Goal: Complete application form

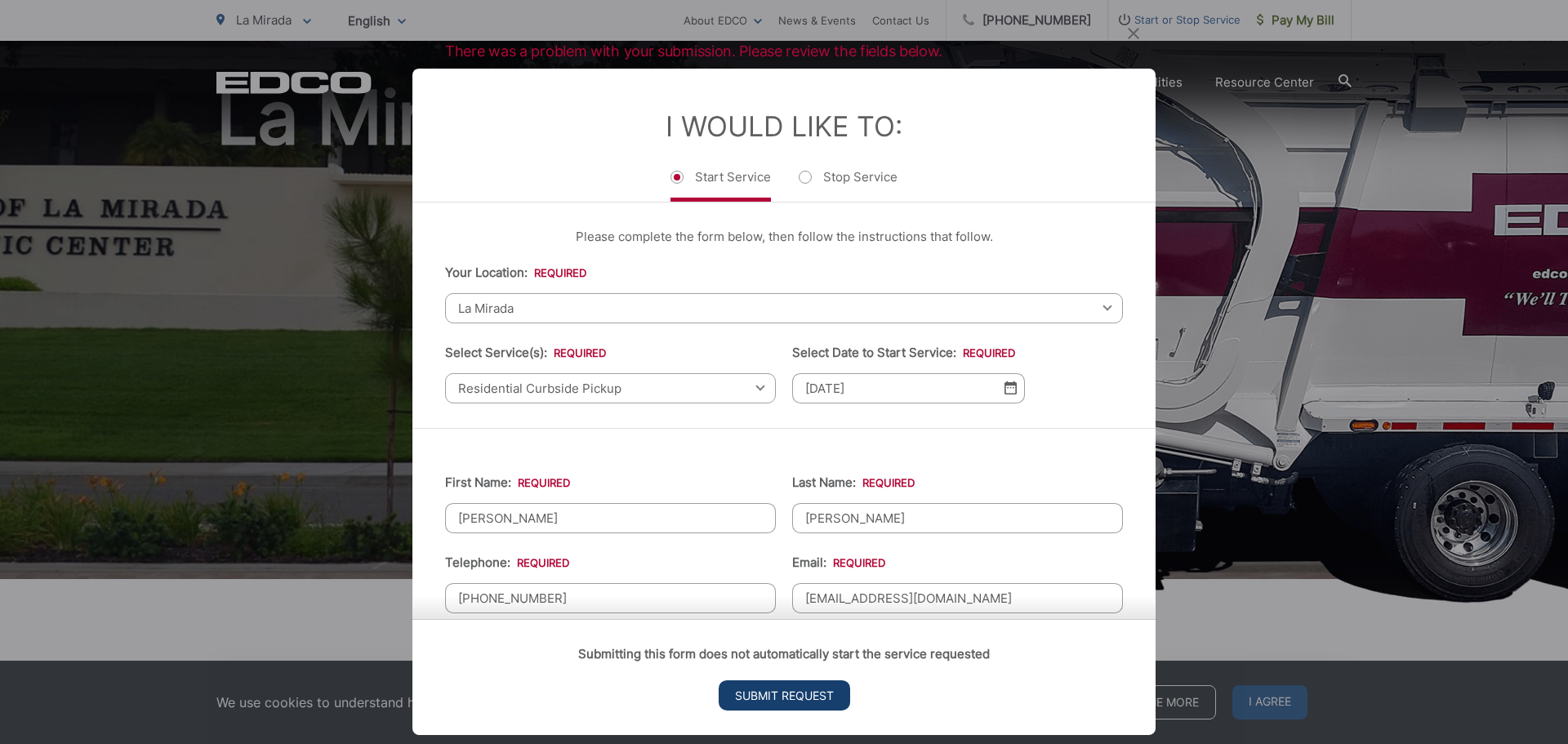
click at [789, 693] on input "Submit Request" at bounding box center [784, 695] width 131 height 31
click at [791, 691] on input "Submit Request" at bounding box center [784, 695] width 131 height 31
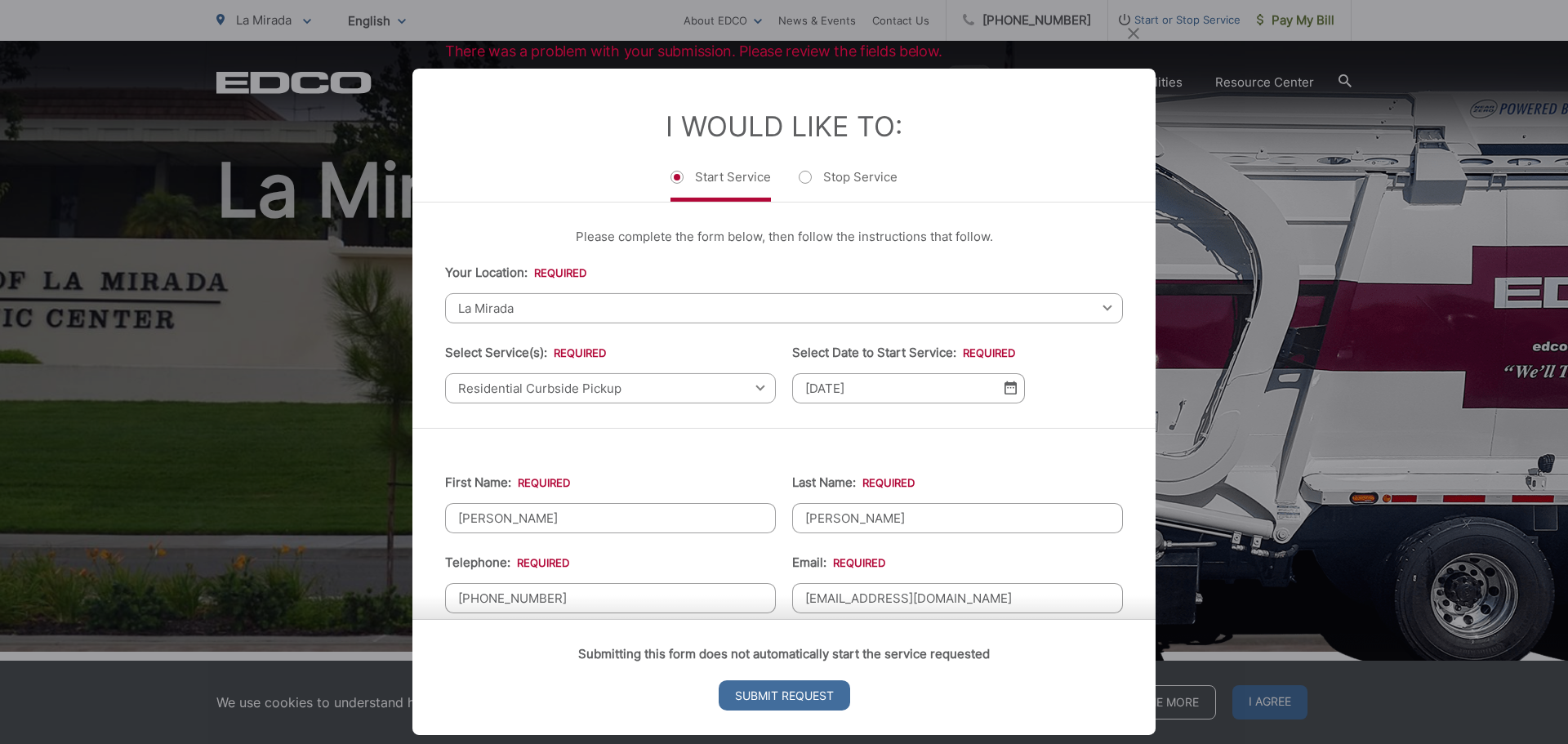
click at [791, 691] on input "Submit Request" at bounding box center [784, 695] width 131 height 31
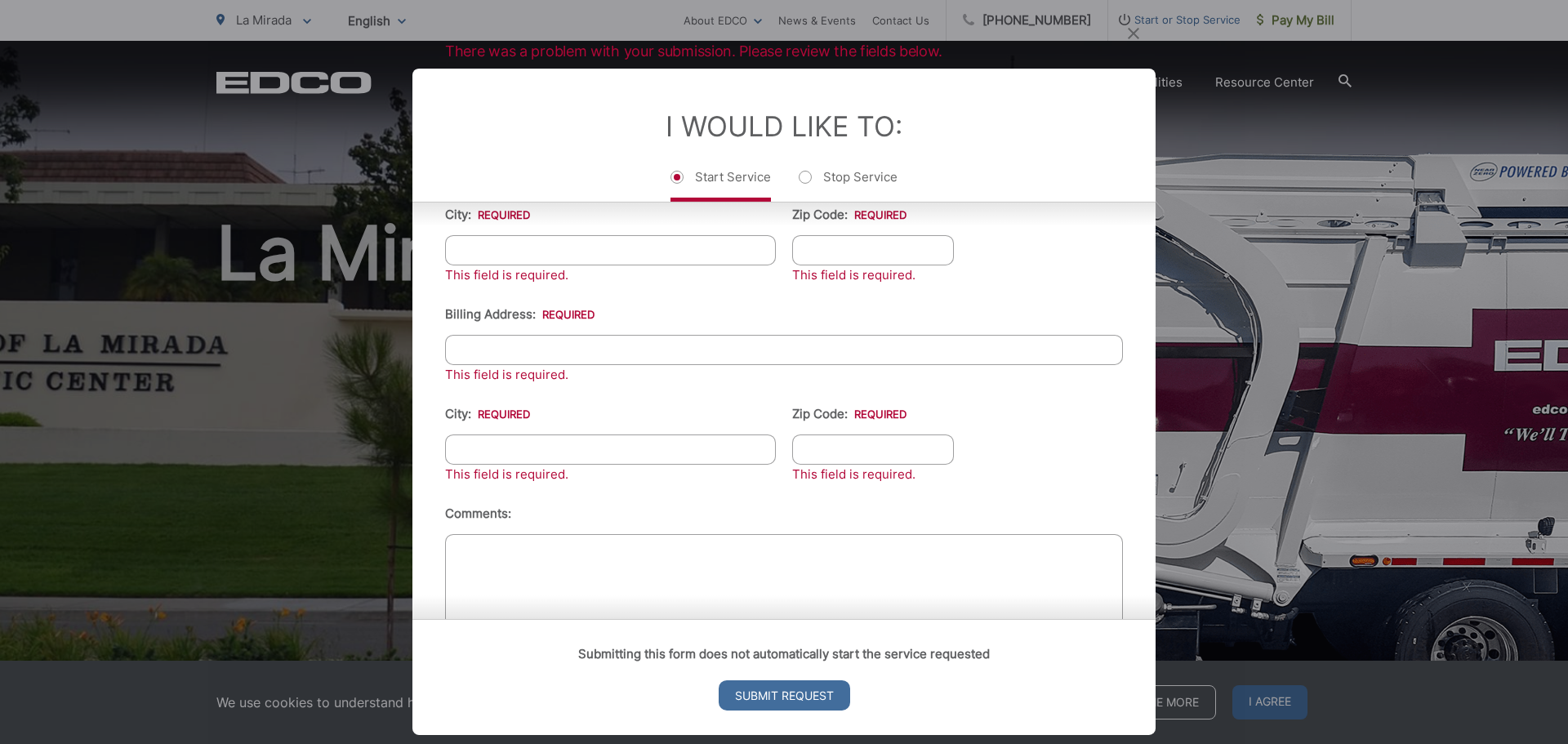
scroll to position [550, 0]
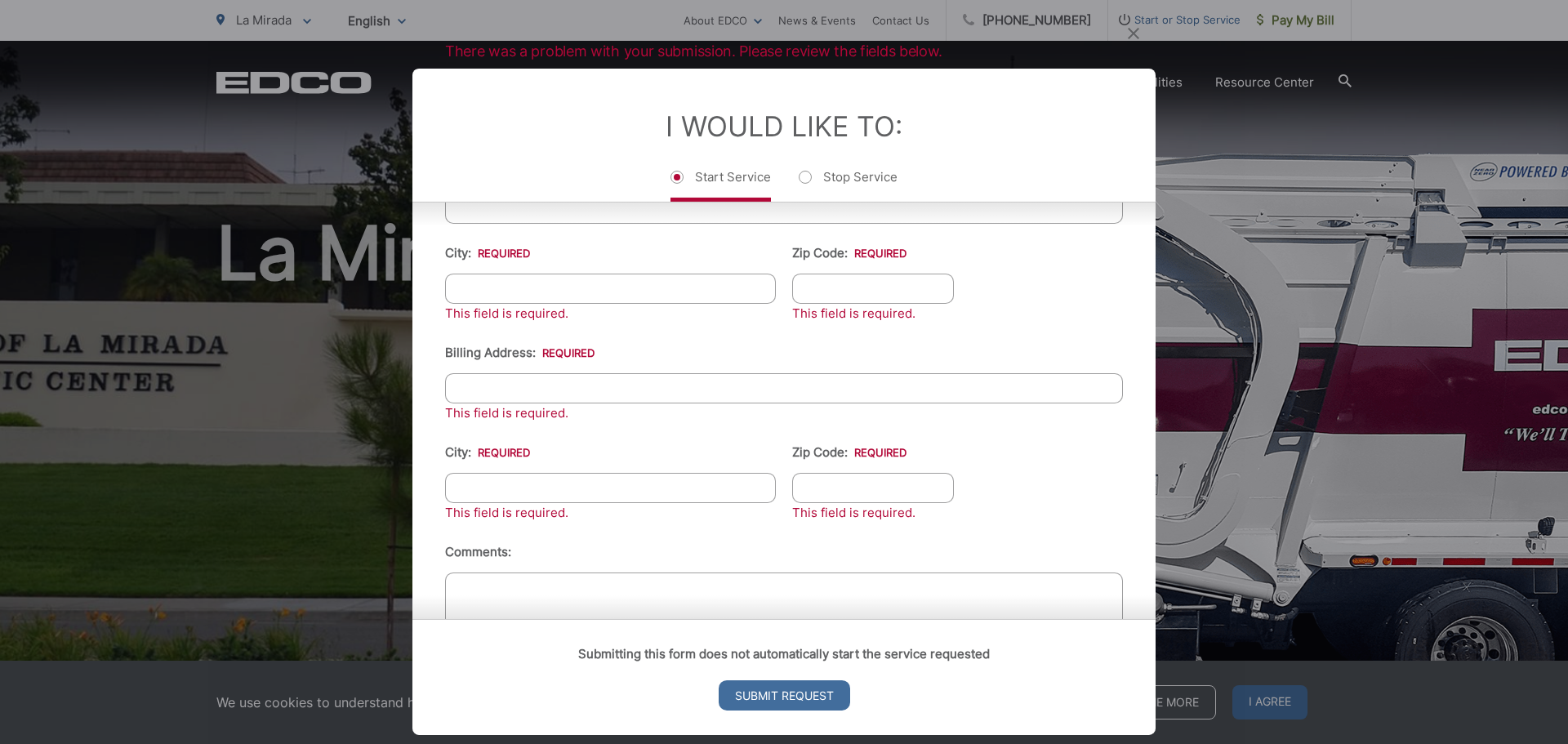
click at [468, 282] on input "City: *" at bounding box center [610, 288] width 330 height 31
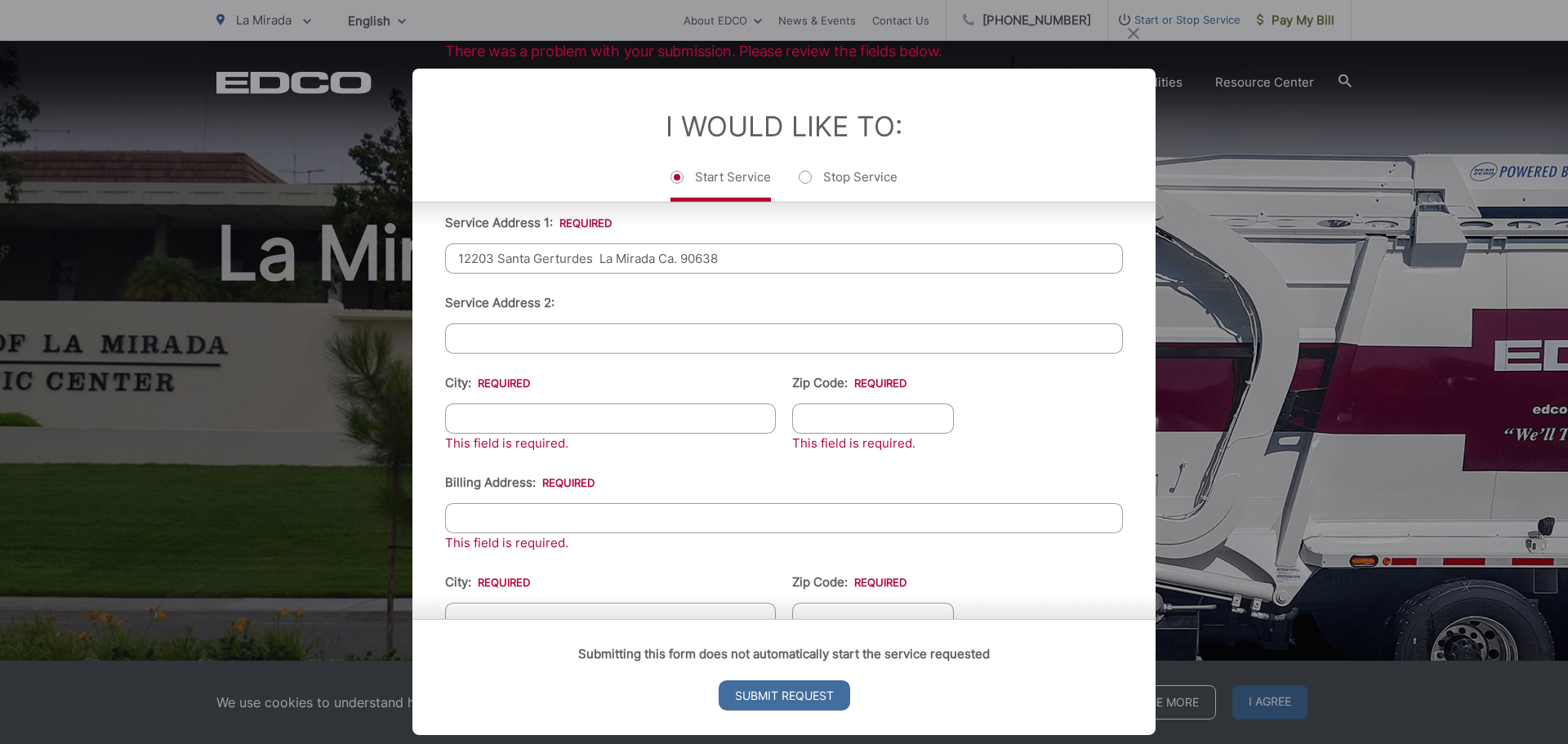
scroll to position [386, 0]
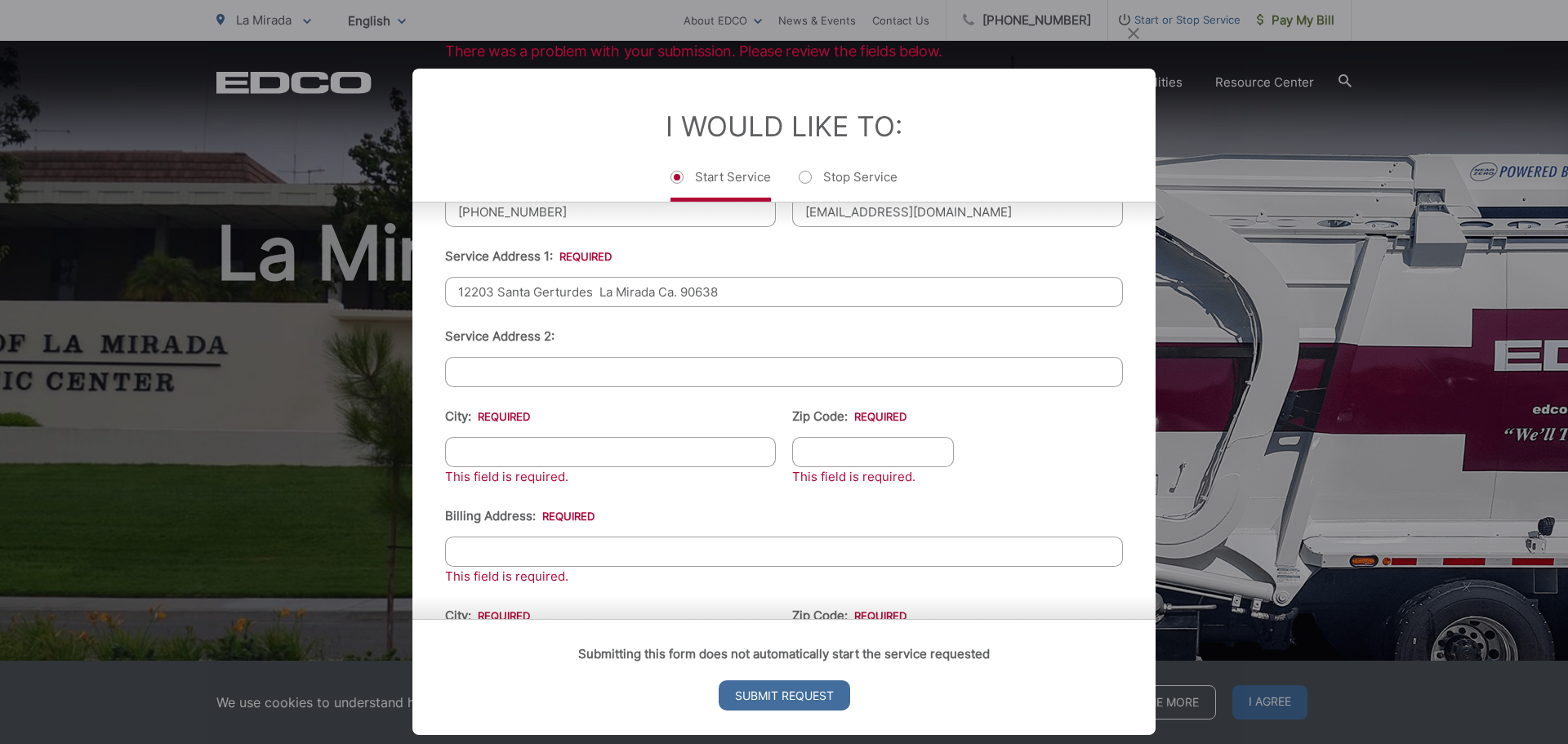
drag, startPoint x: 601, startPoint y: 288, endPoint x: 739, endPoint y: 304, distance: 138.9
click at [739, 304] on input "12203 Santa Gerturdes La Mirada Ca. 90638" at bounding box center [784, 291] width 678 height 31
type input "12203 Santa Gerturdes"
click at [488, 457] on input "City: *" at bounding box center [610, 451] width 330 height 31
type input "la Mirada"
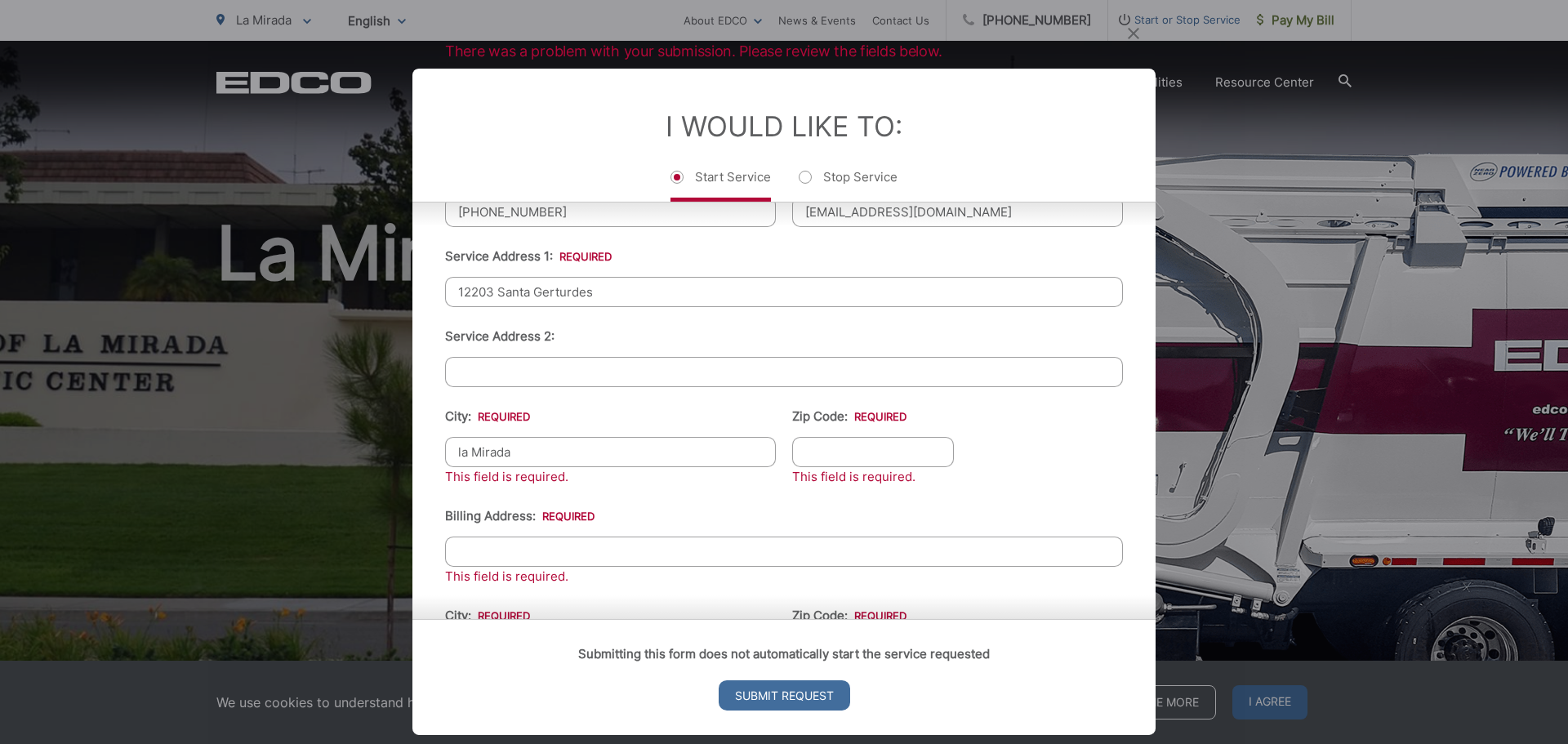
click at [823, 458] on input "Zip Code: *" at bounding box center [873, 451] width 162 height 31
type input "90638"
click at [516, 554] on input "Billing Address: *" at bounding box center [784, 551] width 678 height 31
click at [541, 546] on input "1454 Tennis match Way" at bounding box center [784, 551] width 678 height 31
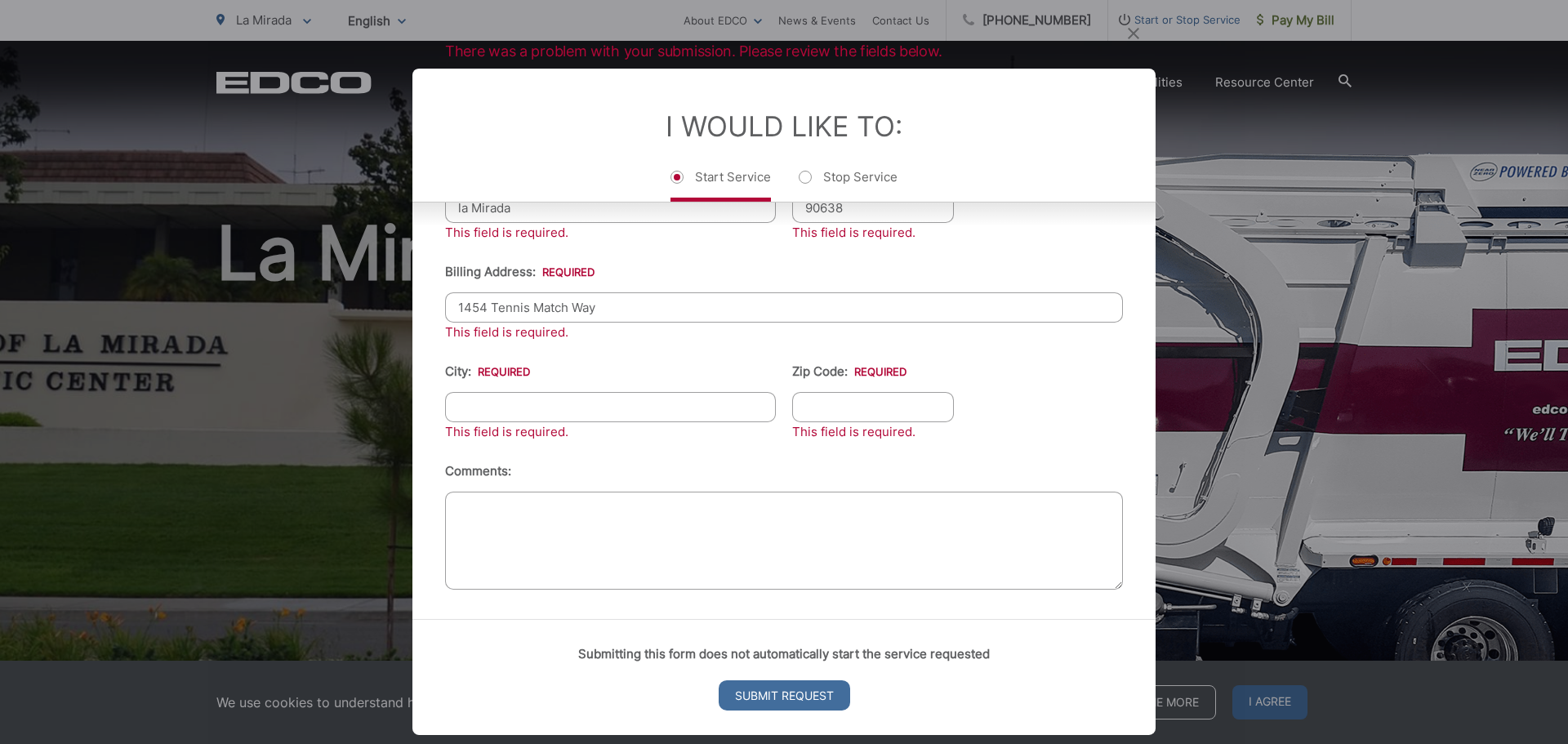
scroll to position [631, 0]
type input "1454 Tennis Match Way"
click at [512, 403] on input "City: *" at bounding box center [610, 406] width 330 height 31
type input "Encinitas"
type input "92024"
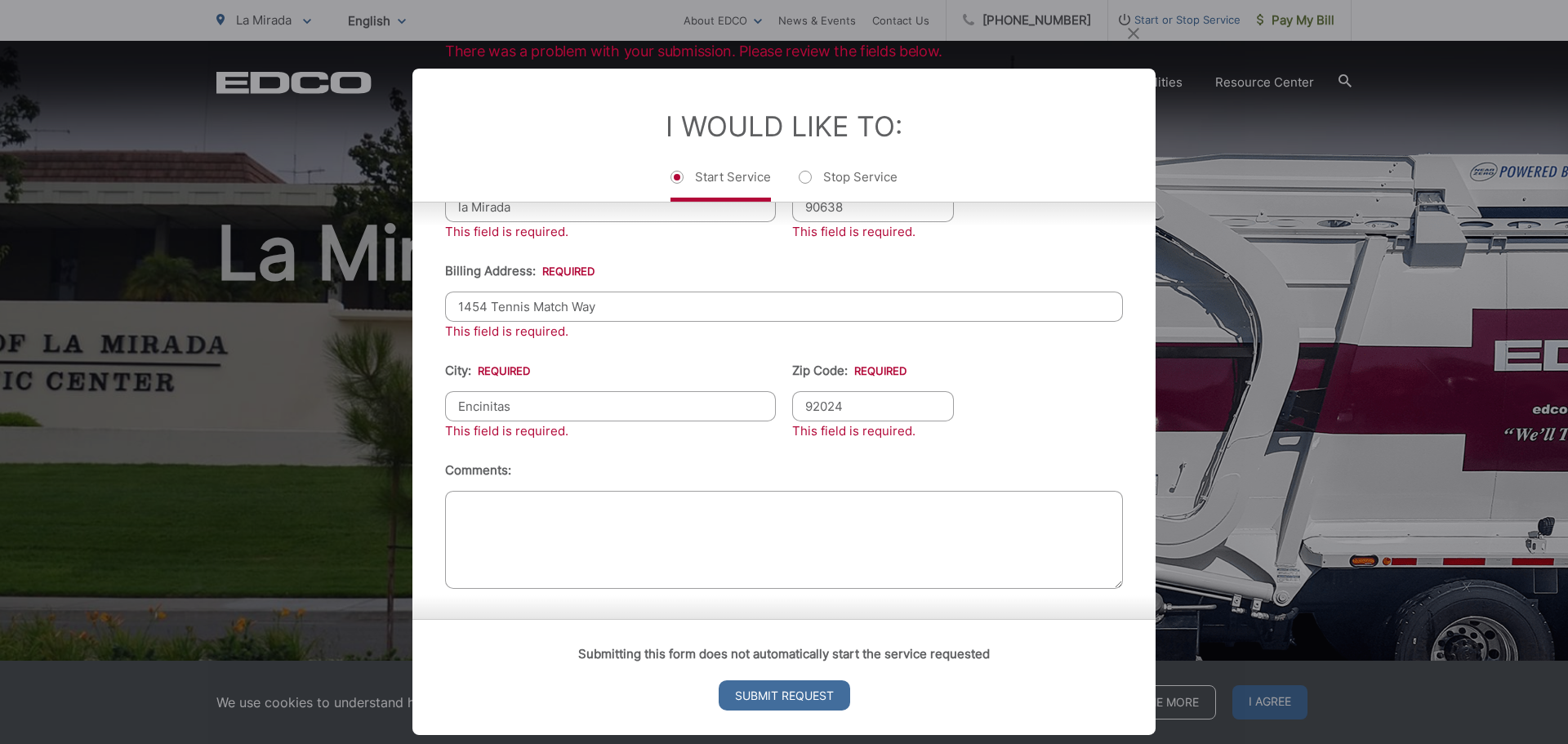
scroll to position [386, 0]
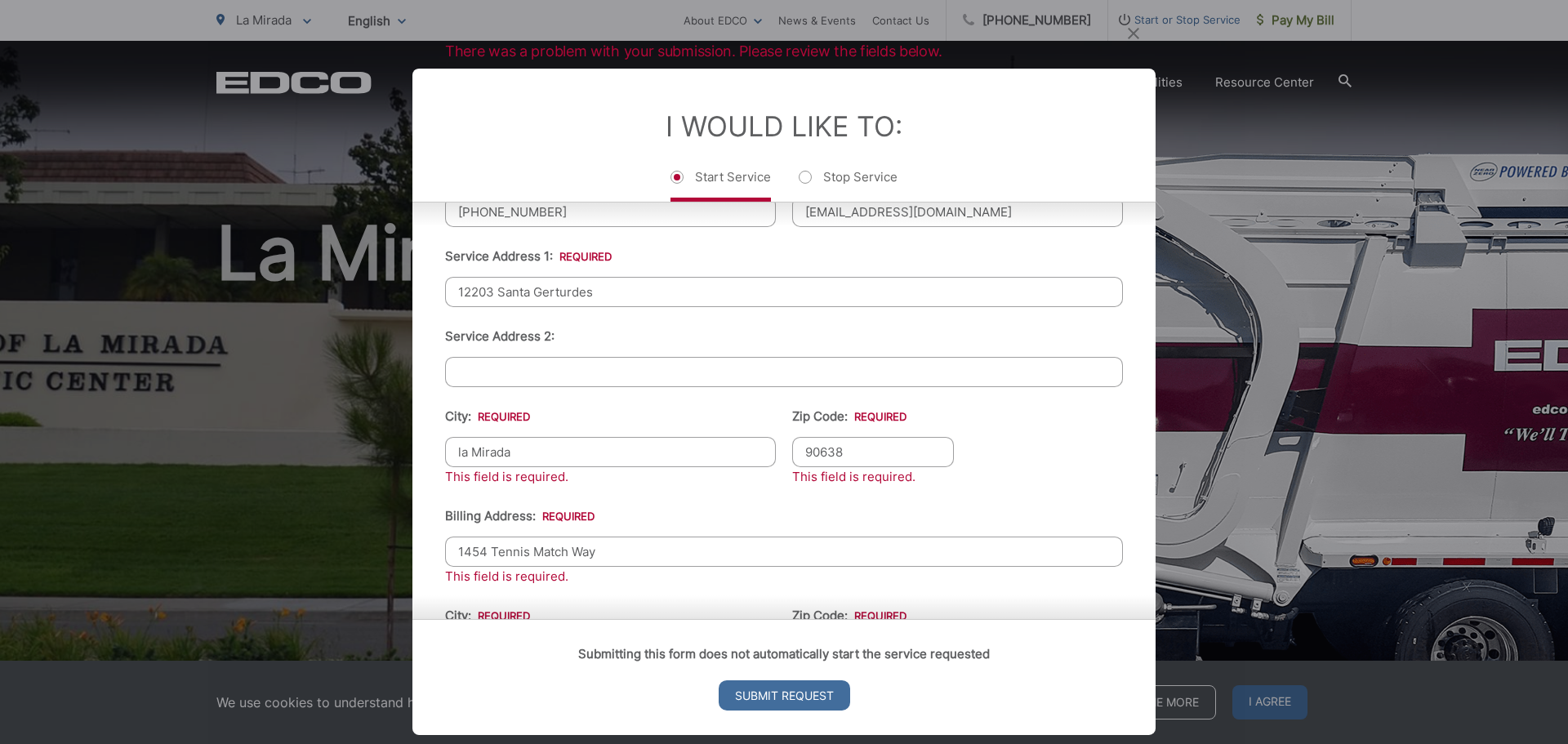
click at [513, 378] on input "Service Address 2:" at bounding box center [784, 372] width 678 height 31
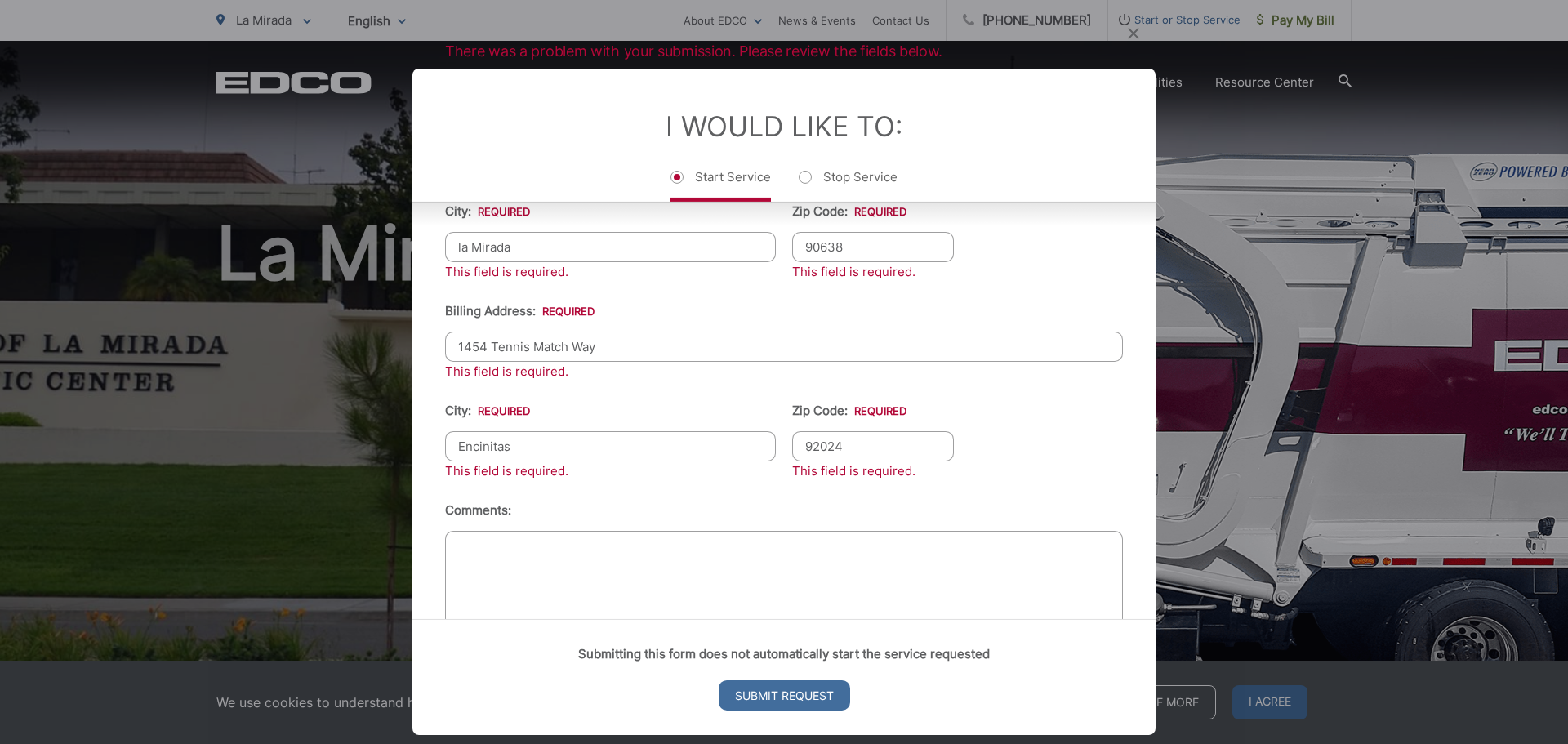
scroll to position [631, 0]
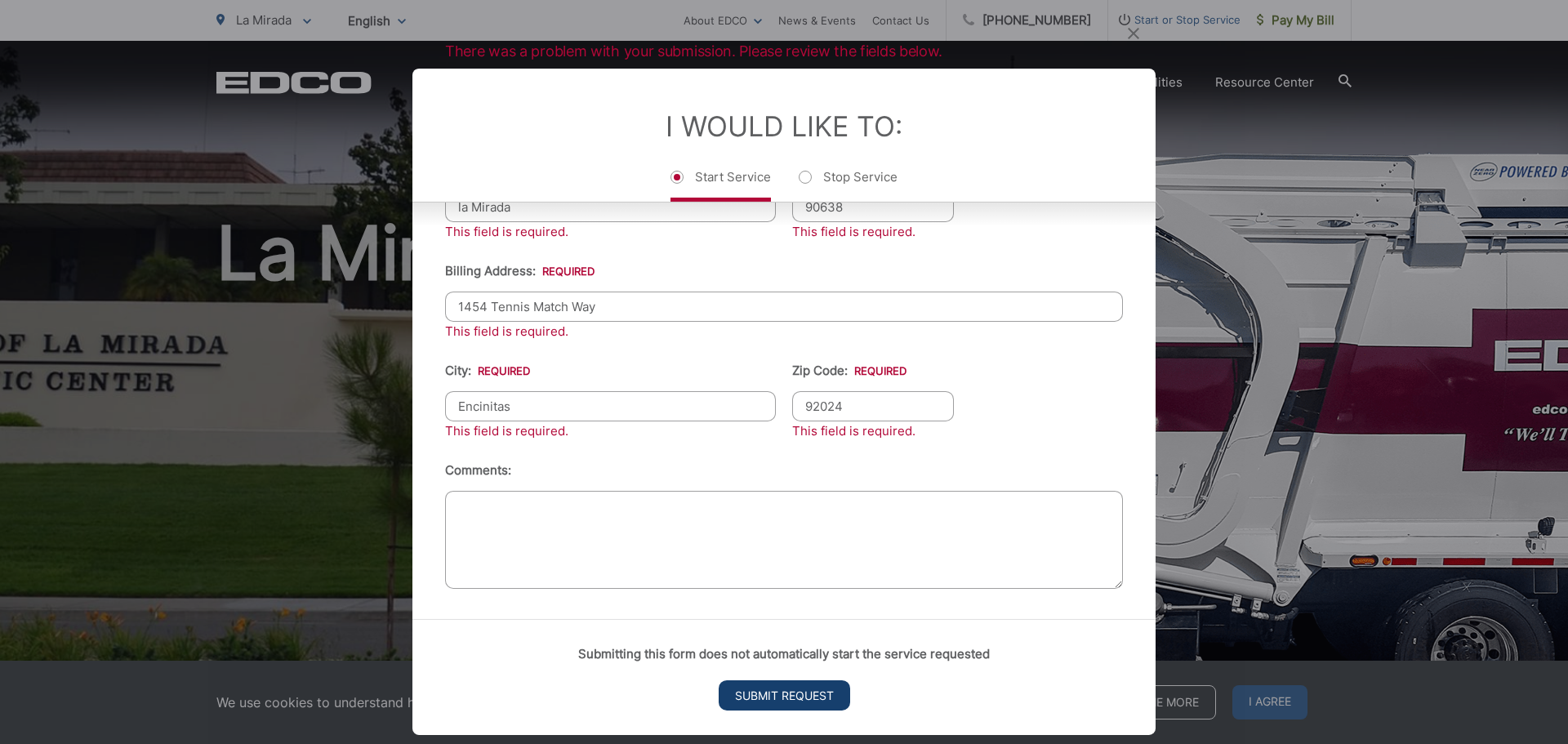
type input "#58"
click at [739, 698] on input "Submit Request" at bounding box center [784, 695] width 131 height 31
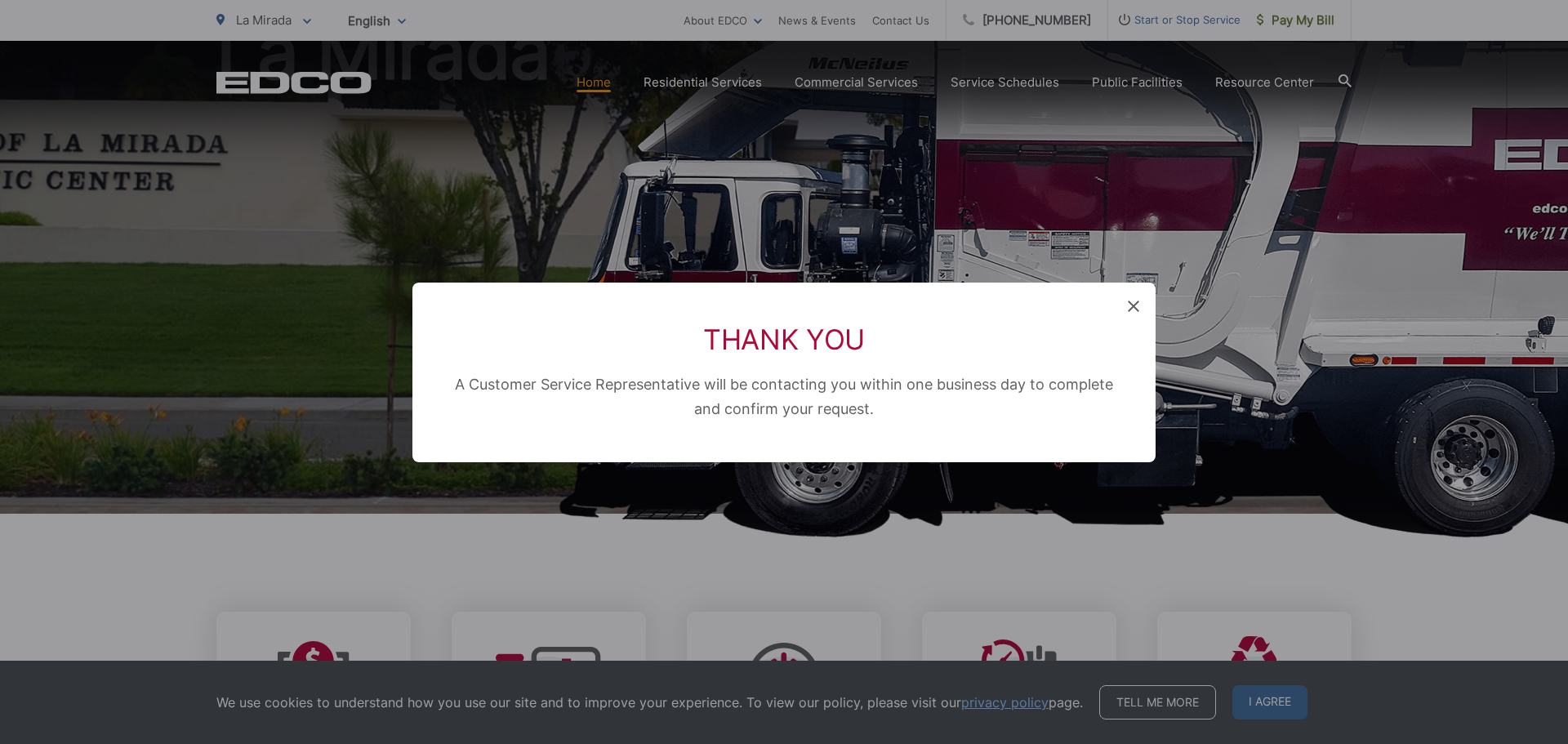
click at [1127, 301] on icon at bounding box center [1133, 306] width 11 height 11
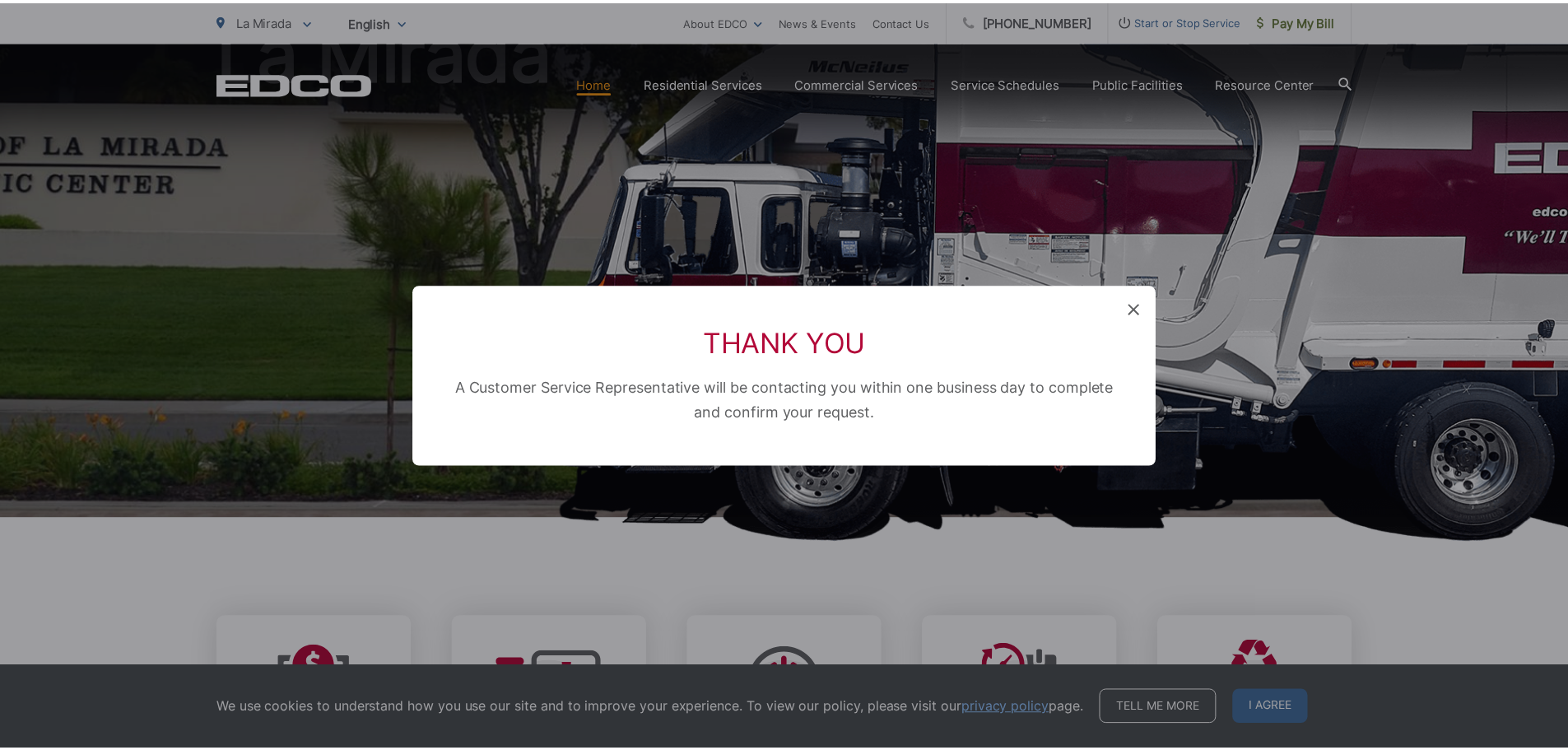
scroll to position [576, 0]
